Goal: Navigation & Orientation: Understand site structure

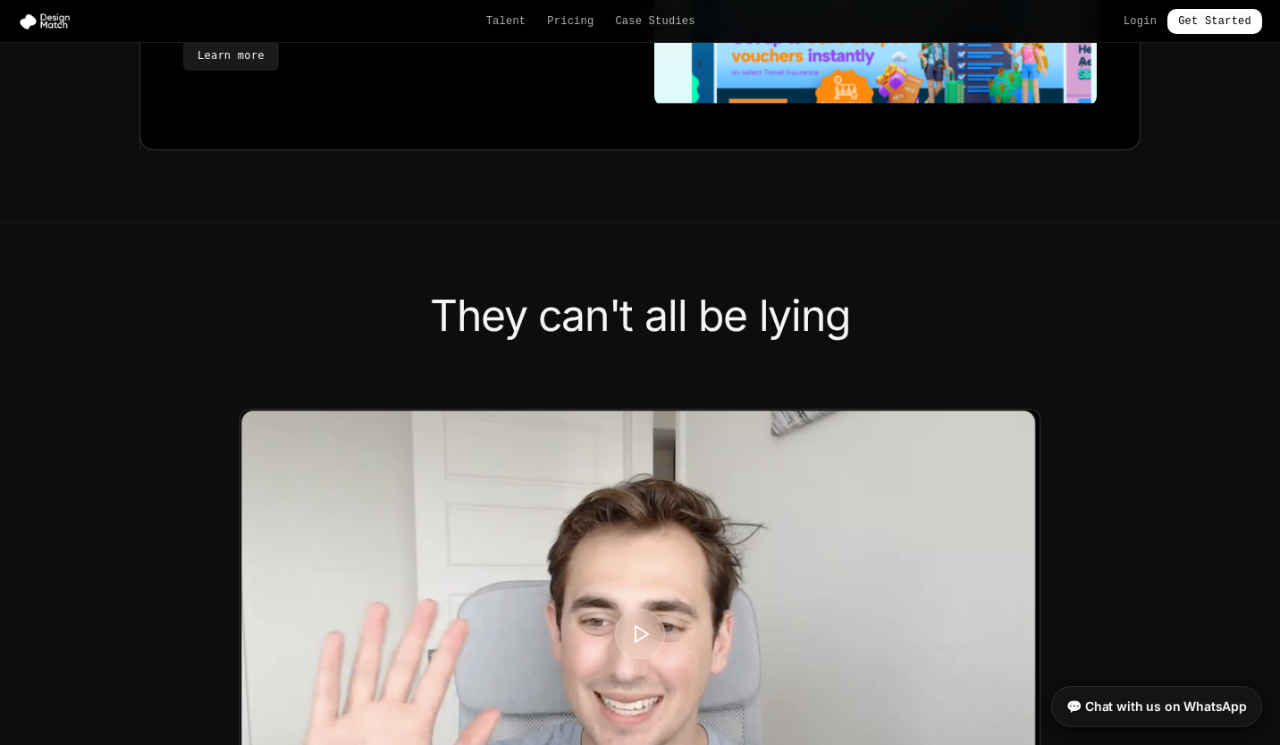
scroll to position [4402, 0]
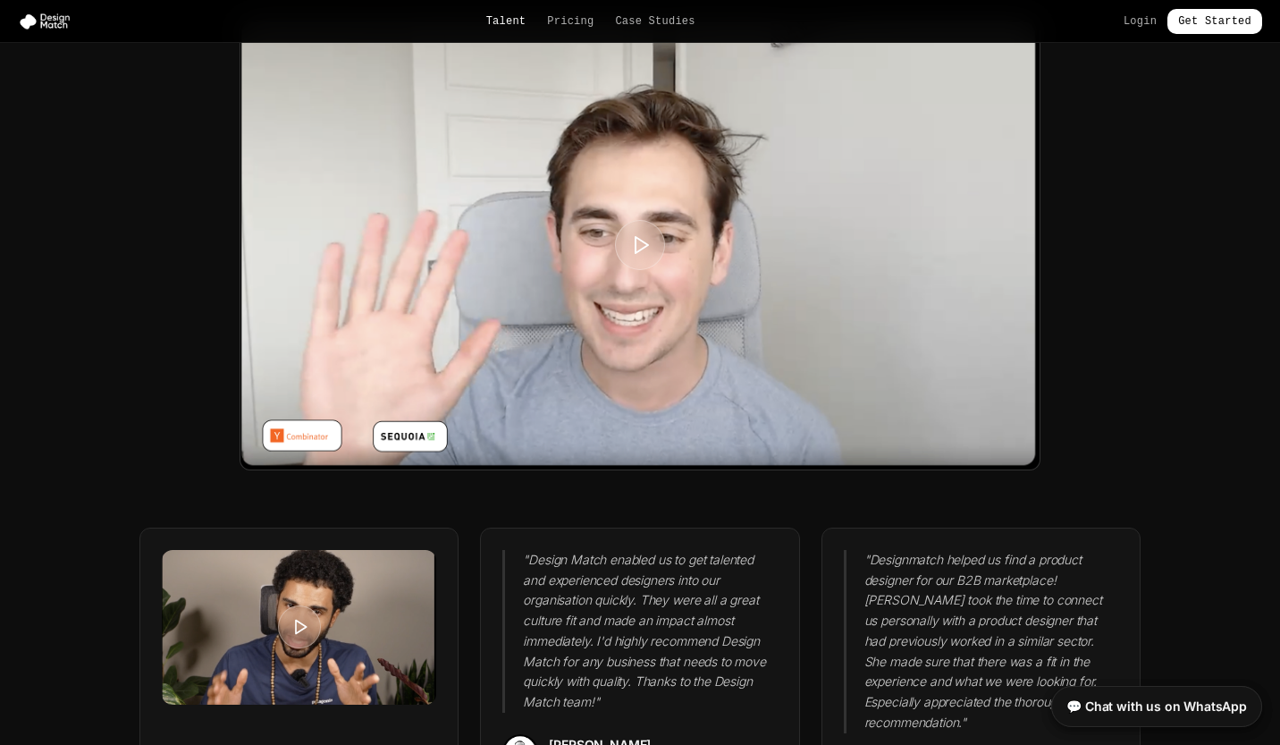
click at [490, 19] on link "Talent" at bounding box center [506, 21] width 40 height 14
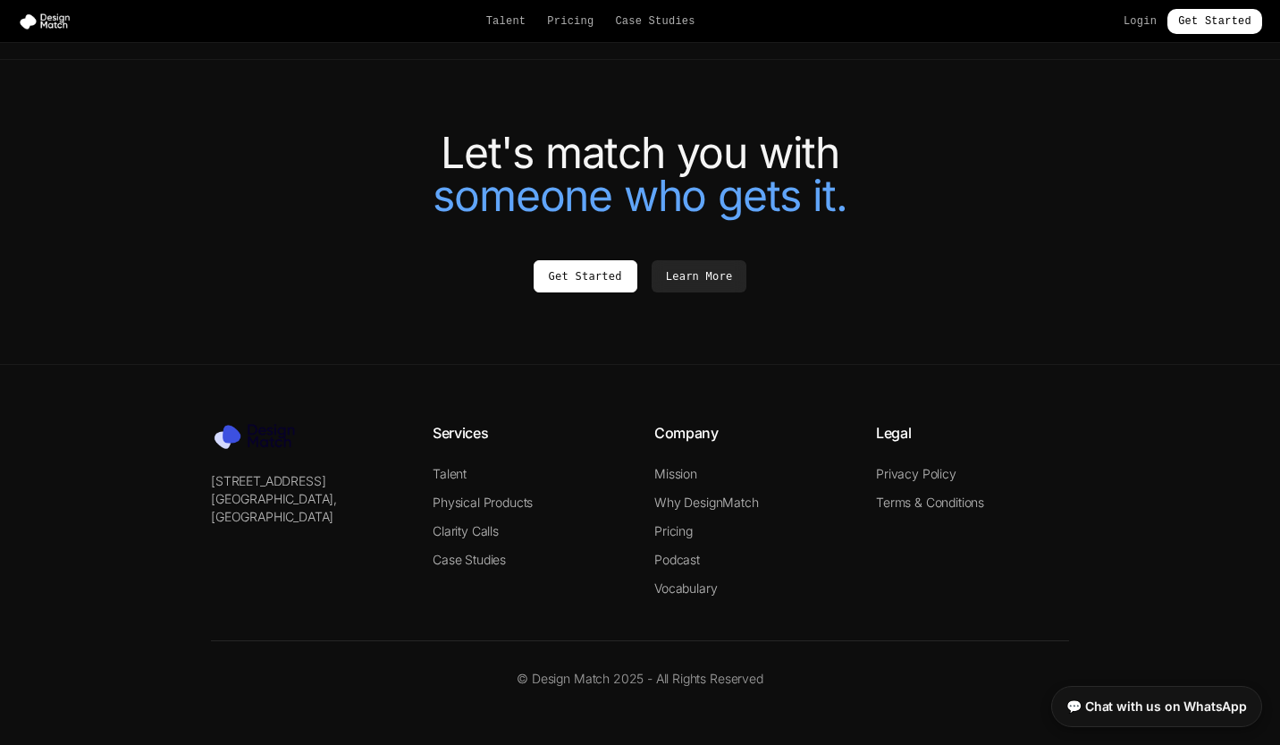
scroll to position [3923, 0]
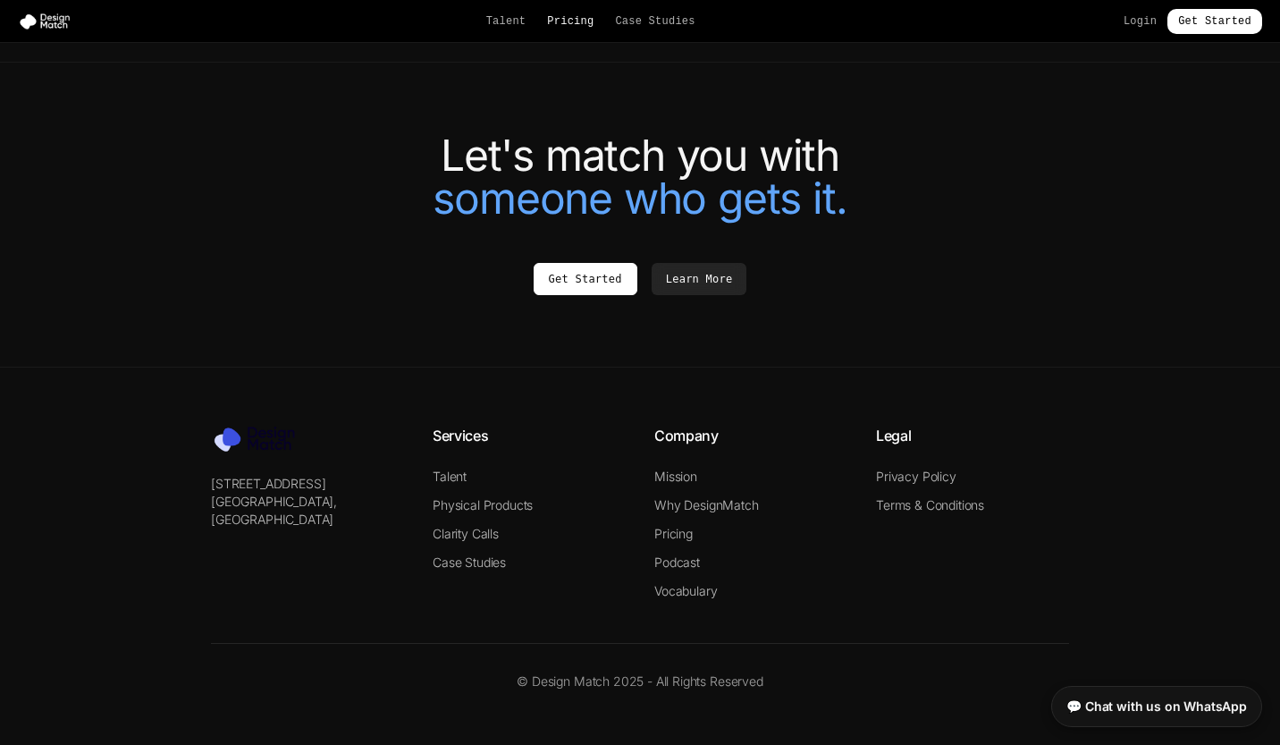
click at [570, 25] on link "Pricing" at bounding box center [570, 21] width 46 height 14
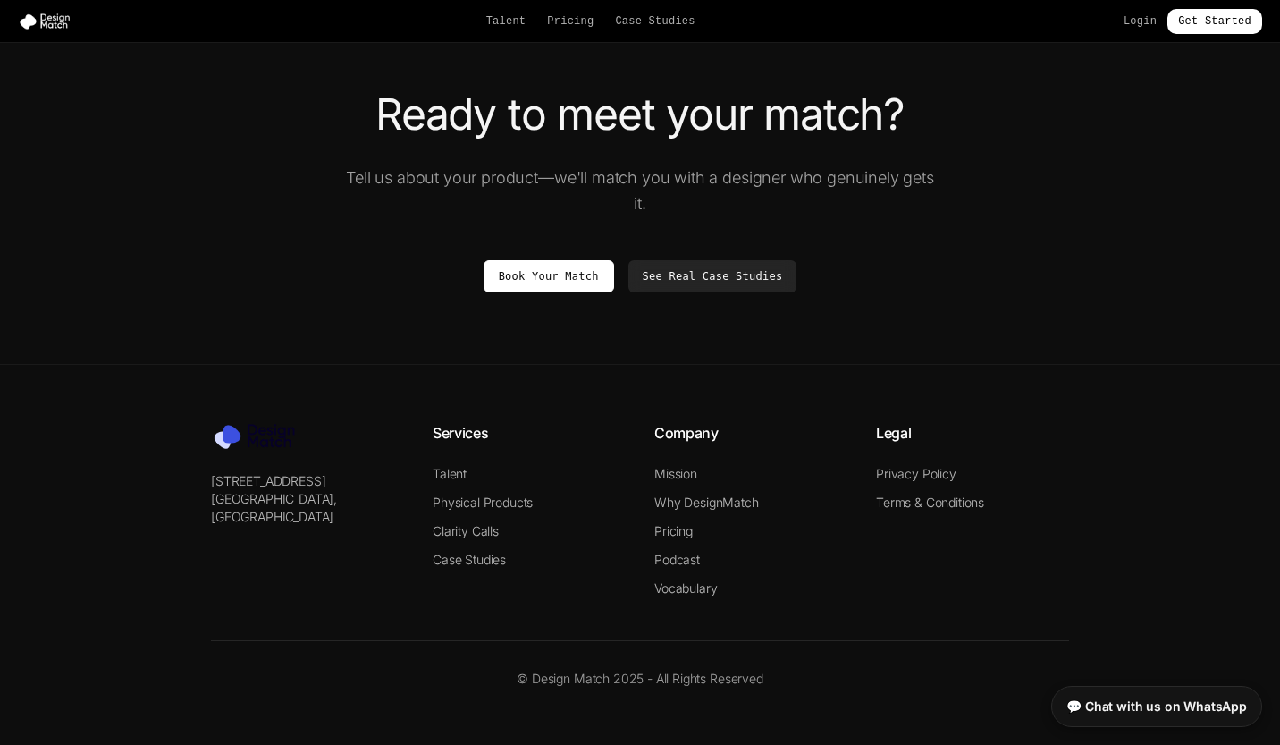
scroll to position [3229, 0]
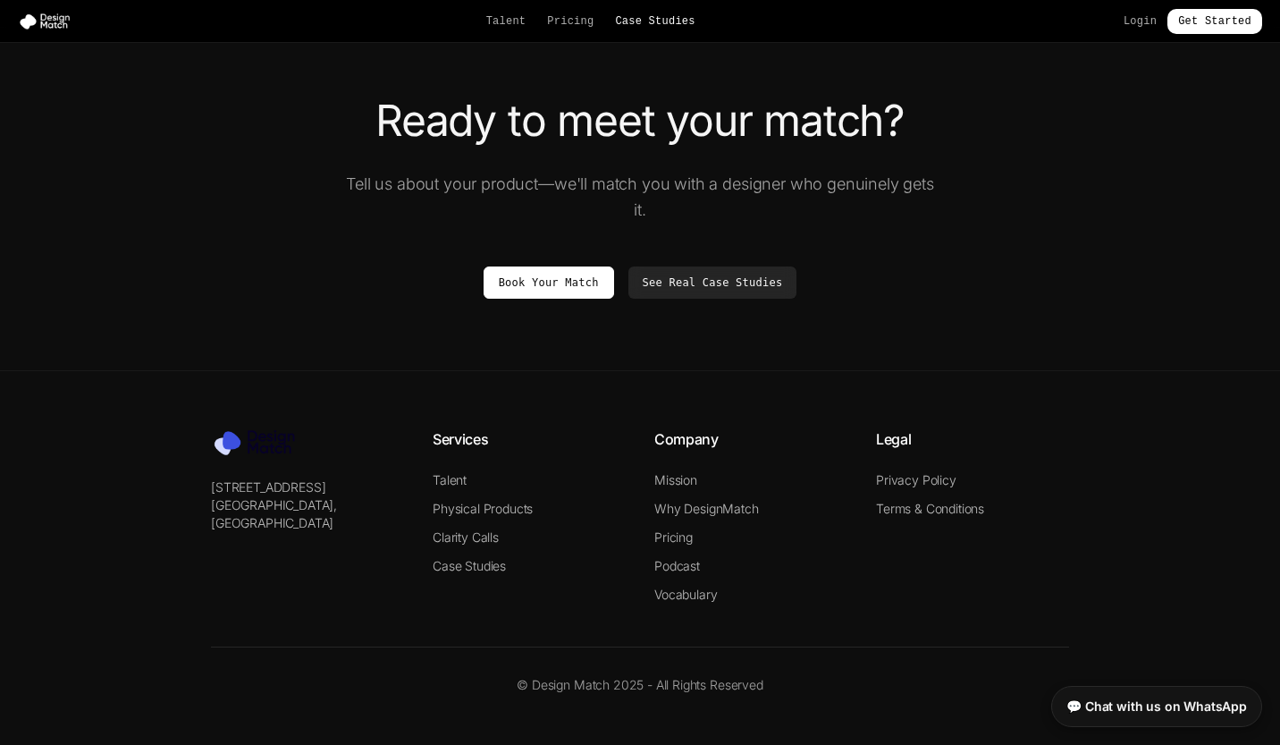
click at [646, 24] on link "Case Studies" at bounding box center [655, 21] width 80 height 14
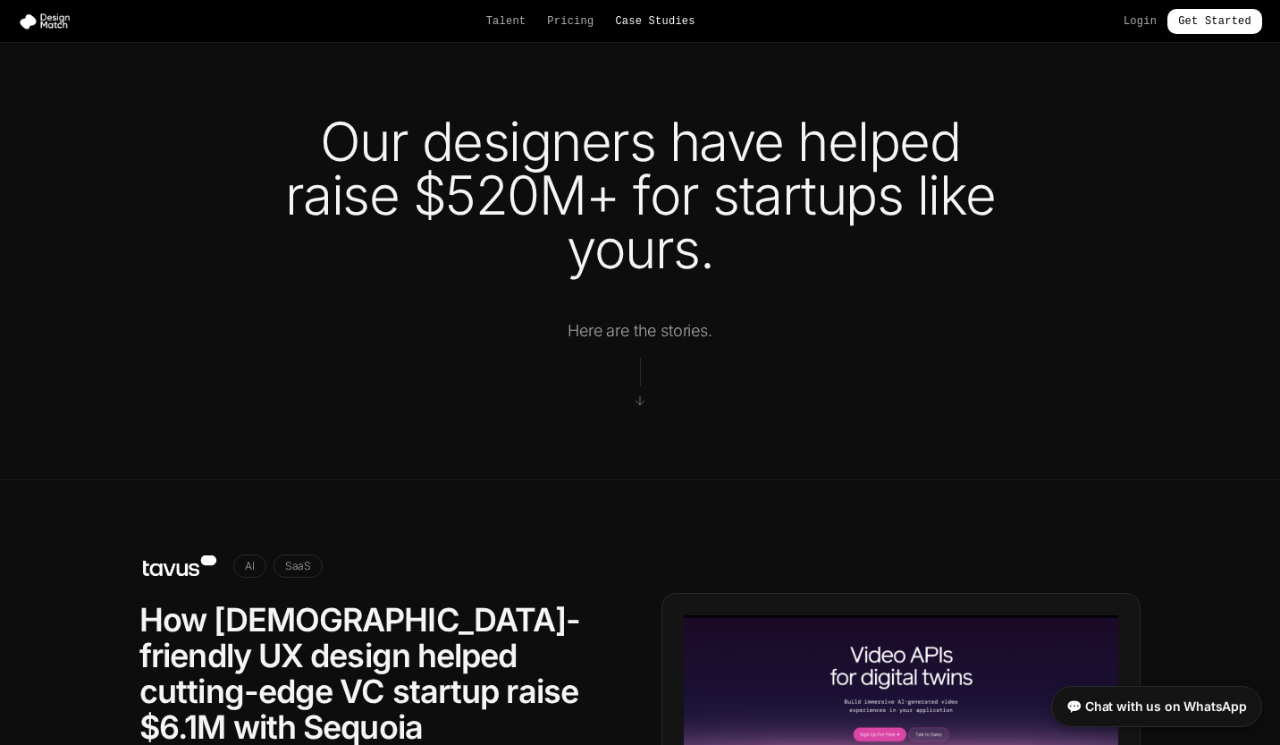
click at [644, 26] on link "Case Studies" at bounding box center [655, 21] width 80 height 14
click at [565, 24] on link "Pricing" at bounding box center [570, 21] width 46 height 14
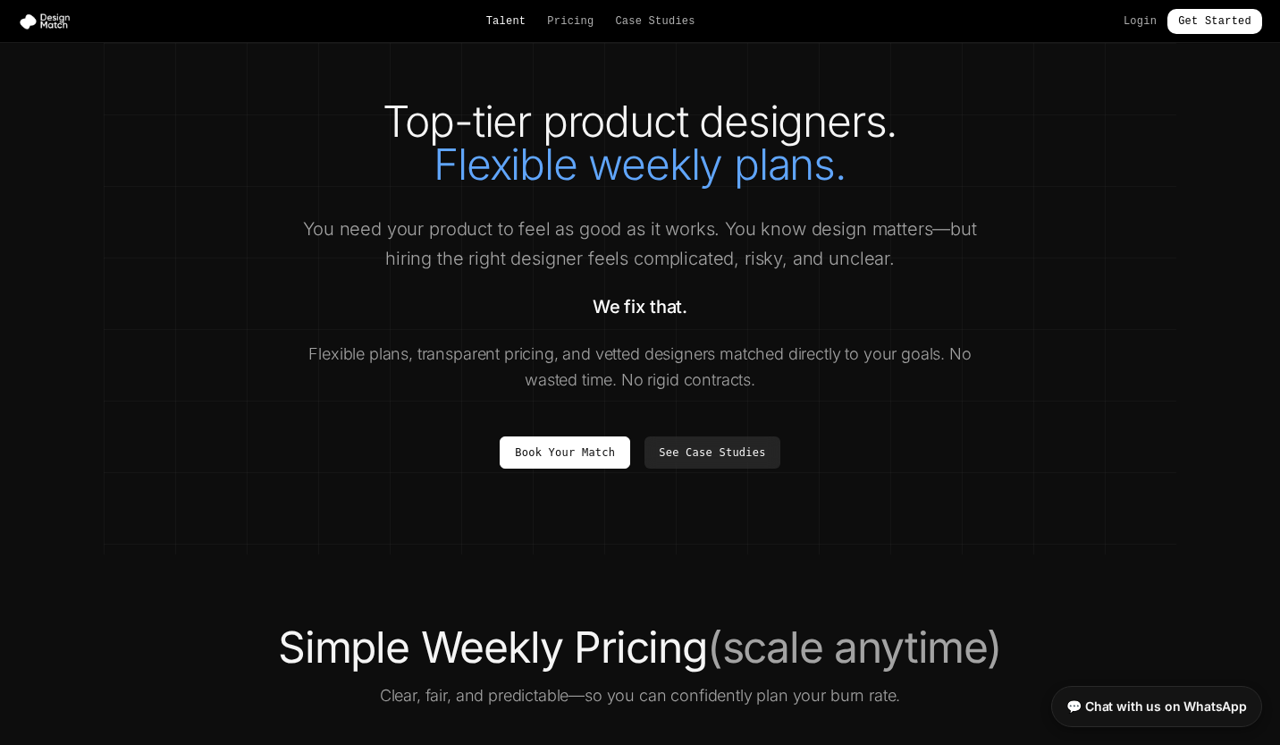
click at [505, 15] on link "Talent" at bounding box center [506, 21] width 40 height 14
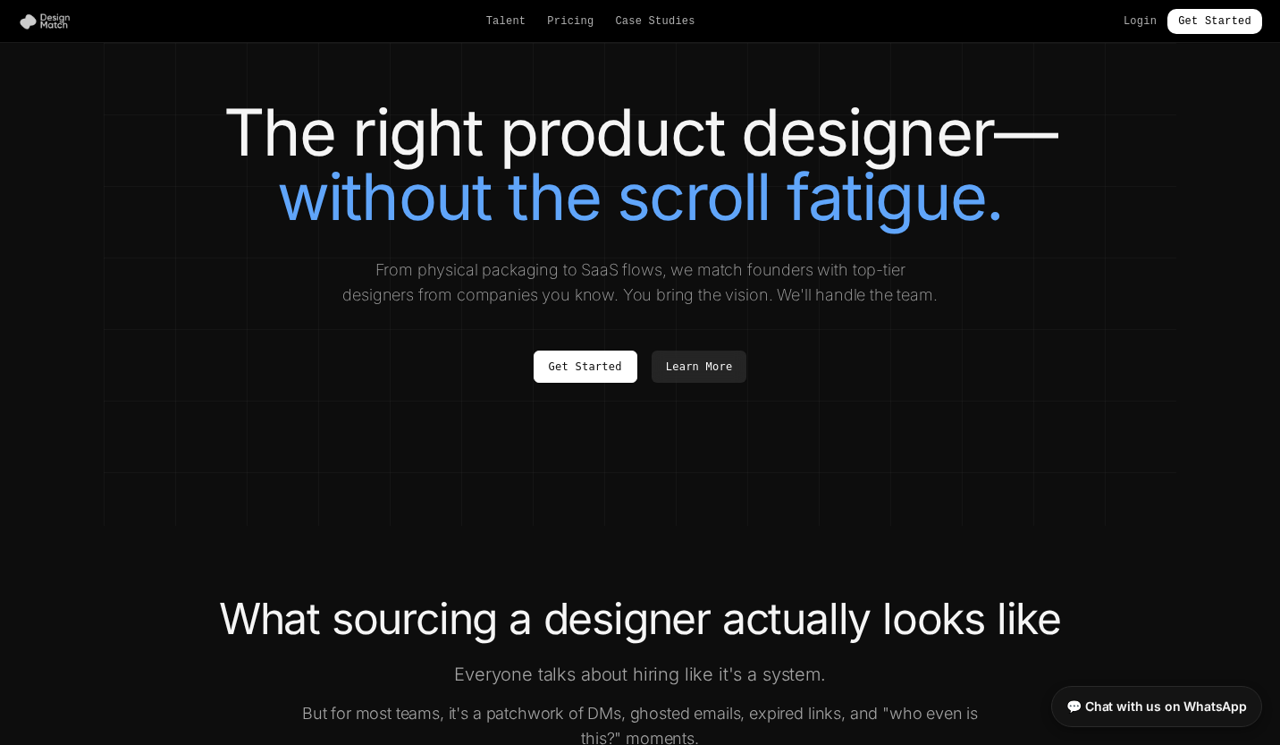
click at [38, 17] on img at bounding box center [48, 22] width 61 height 18
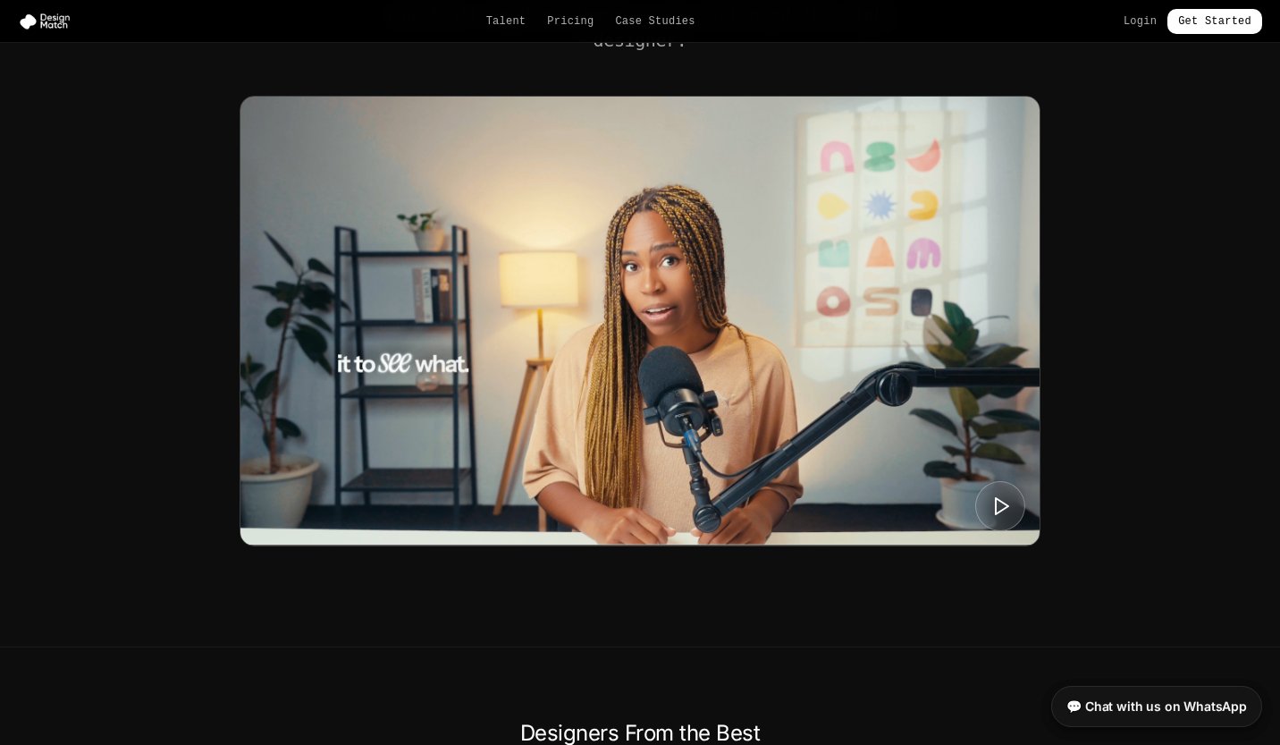
scroll to position [690, 0]
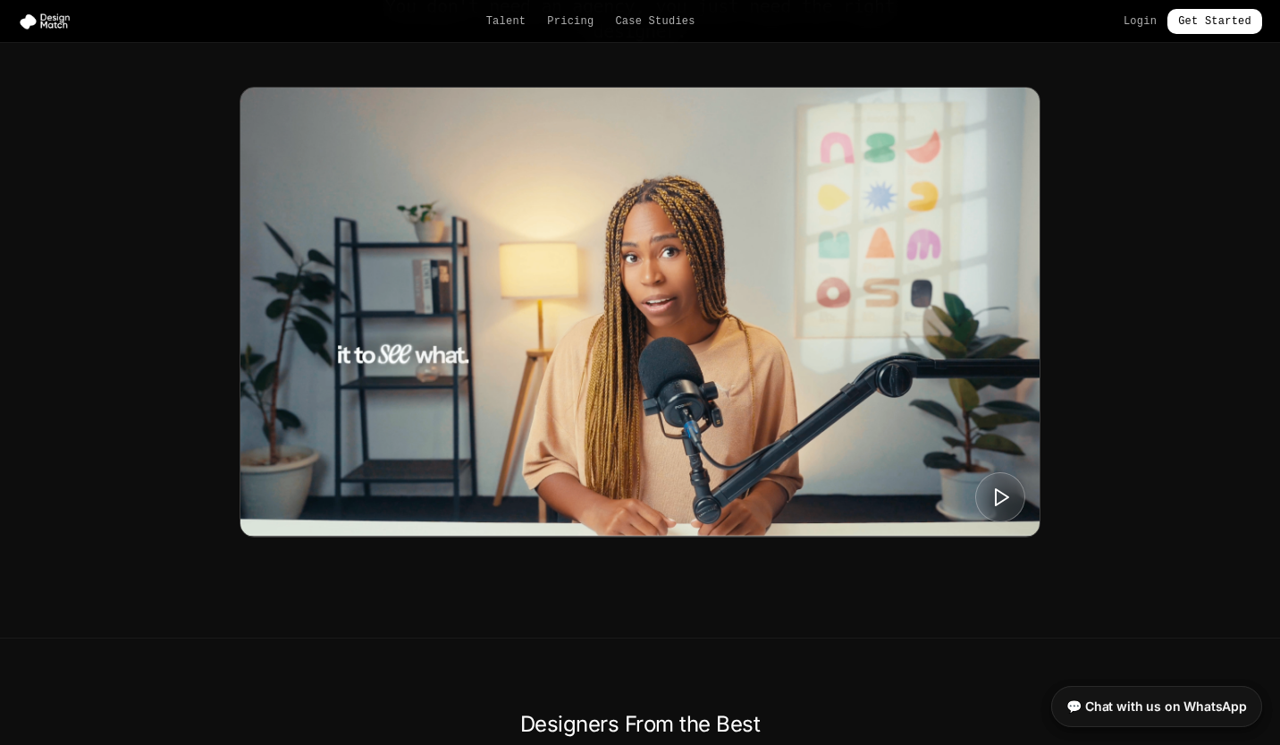
click at [661, 300] on img at bounding box center [639, 312] width 799 height 449
click at [1001, 493] on icon at bounding box center [1001, 496] width 22 height 22
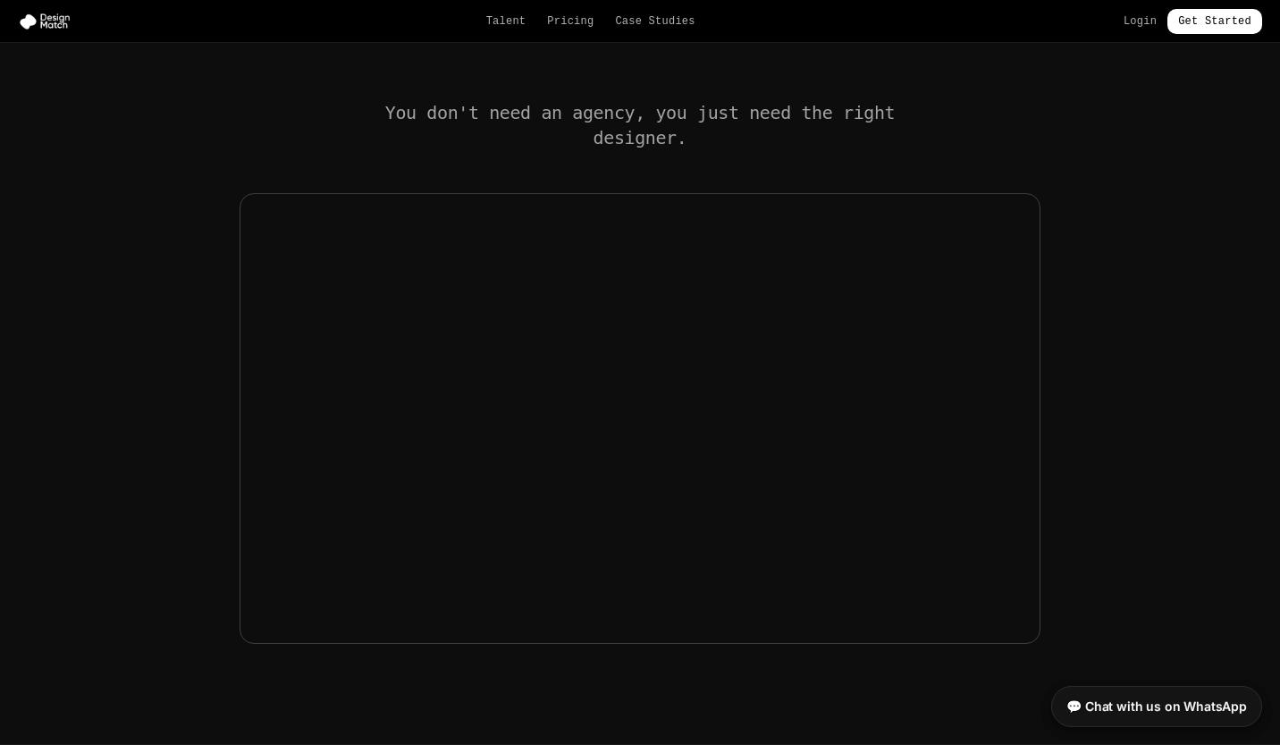
scroll to position [582, 0]
